Goal: Book appointment/travel/reservation

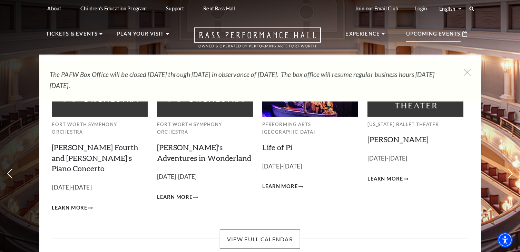
click at [431, 35] on p "Upcoming Events" at bounding box center [433, 36] width 55 height 12
click at [288, 182] on span "Learn More" at bounding box center [280, 186] width 36 height 9
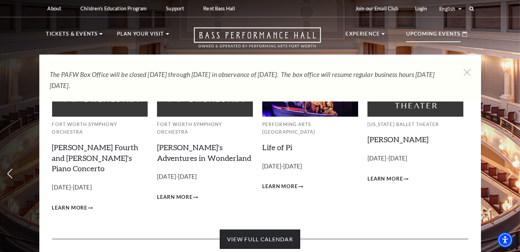
click at [277, 230] on link "View Full Calendar" at bounding box center [260, 239] width 80 height 19
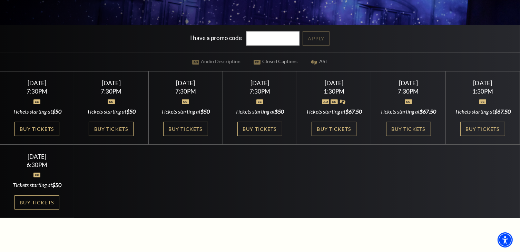
scroll to position [69, 0]
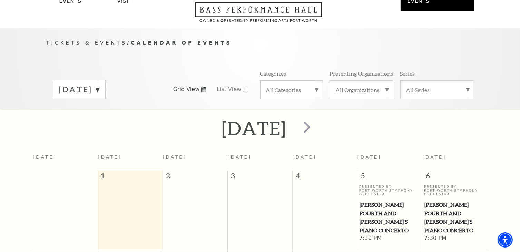
scroll to position [69, 0]
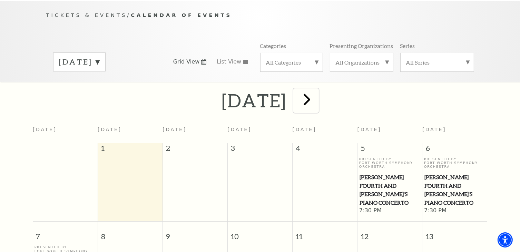
click at [317, 89] on span "next" at bounding box center [307, 99] width 20 height 20
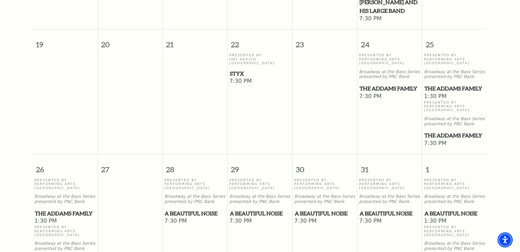
scroll to position [475, 0]
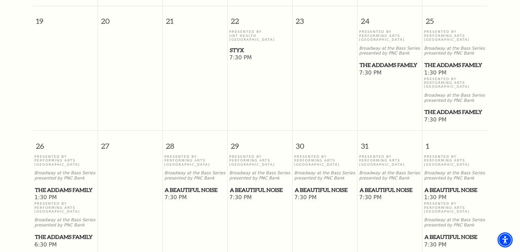
click at [192, 186] on span "A Beautiful Noise" at bounding box center [195, 190] width 61 height 9
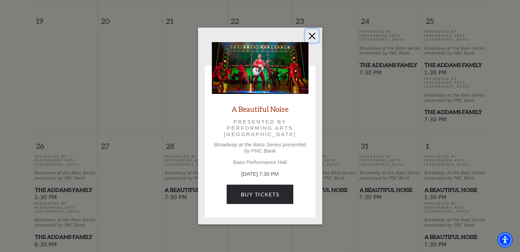
click at [309, 33] on button "Close" at bounding box center [312, 35] width 13 height 13
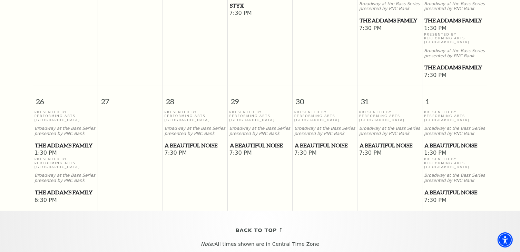
scroll to position [552, 0]
